Goal: Information Seeking & Learning: Learn about a topic

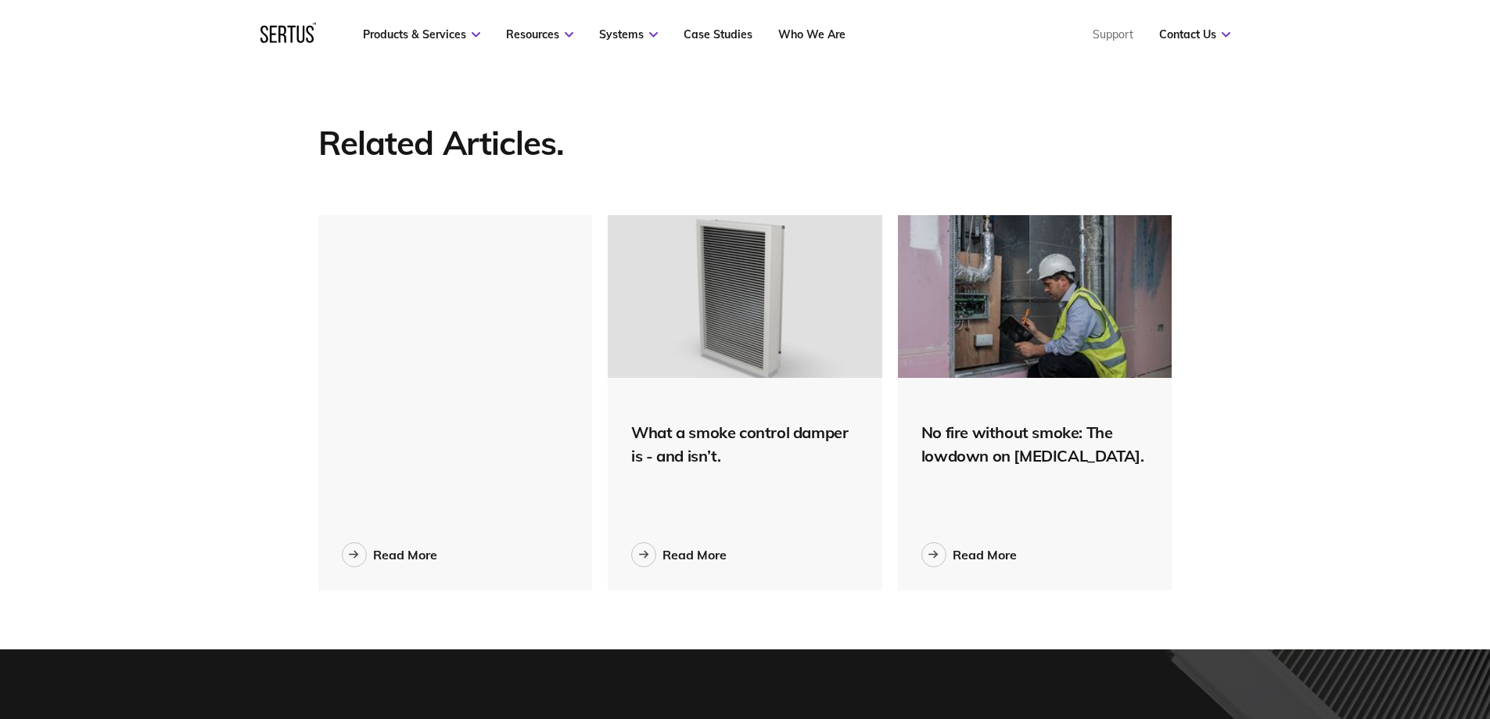
scroll to position [2190, 0]
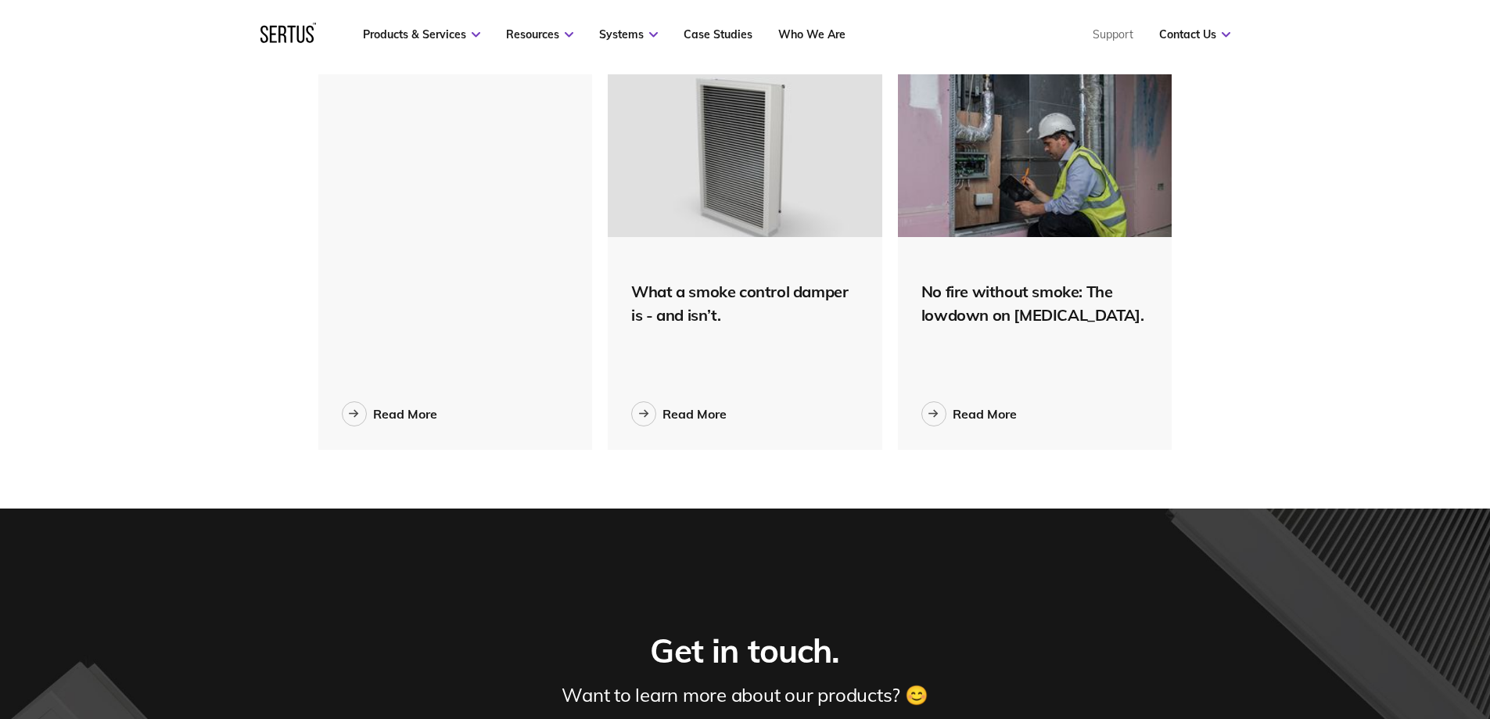
click at [770, 200] on img at bounding box center [745, 155] width 275 height 163
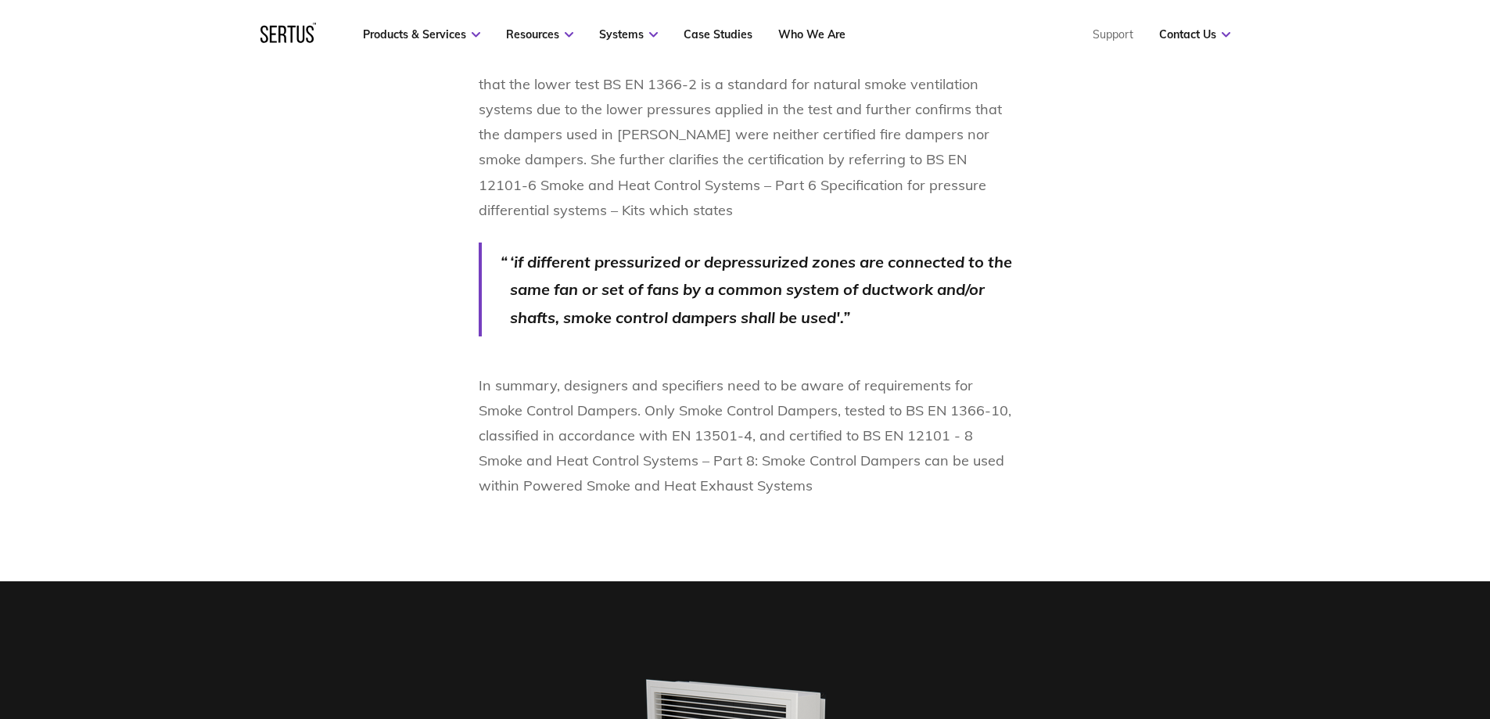
scroll to position [3442, 0]
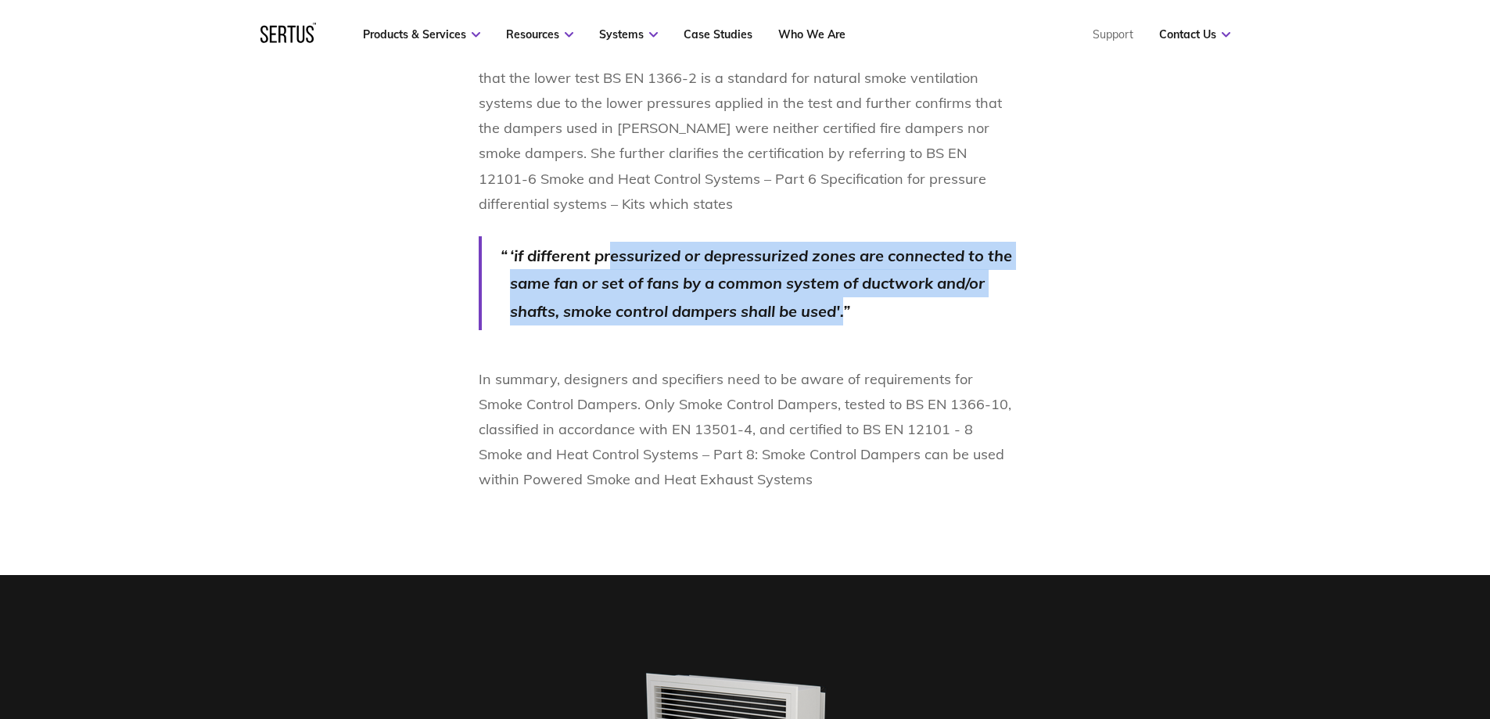
drag, startPoint x: 612, startPoint y: 228, endPoint x: 988, endPoint y: 292, distance: 381.7
click at [989, 292] on p "‘if different pressurized or depressurized zones are connected to the same fan …" at bounding box center [761, 284] width 502 height 84
click at [987, 290] on p "‘if different pressurized or depressurized zones are connected to the same fan …" at bounding box center [761, 284] width 502 height 84
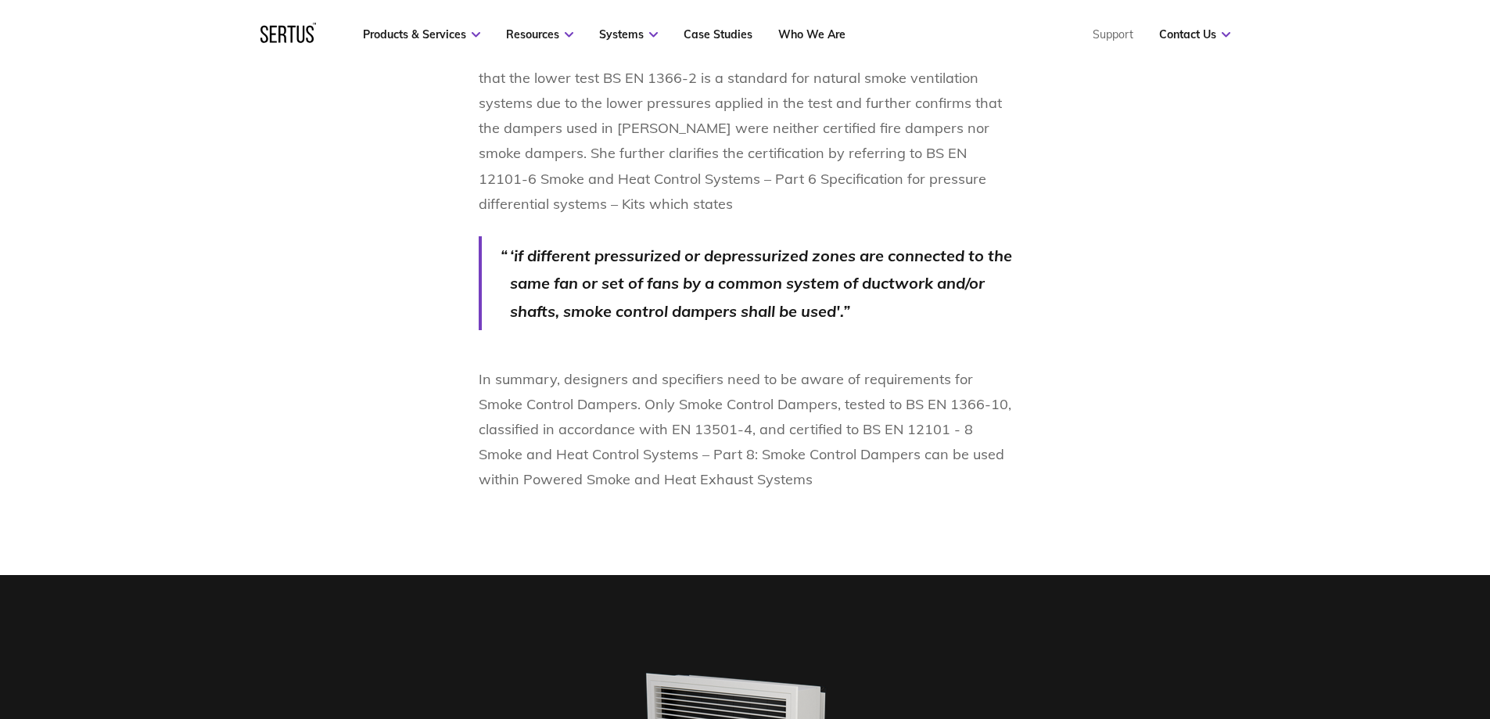
click at [987, 290] on p "‘if different pressurized or depressurized zones are connected to the same fan …" at bounding box center [761, 284] width 502 height 84
